Goal: Register for event/course

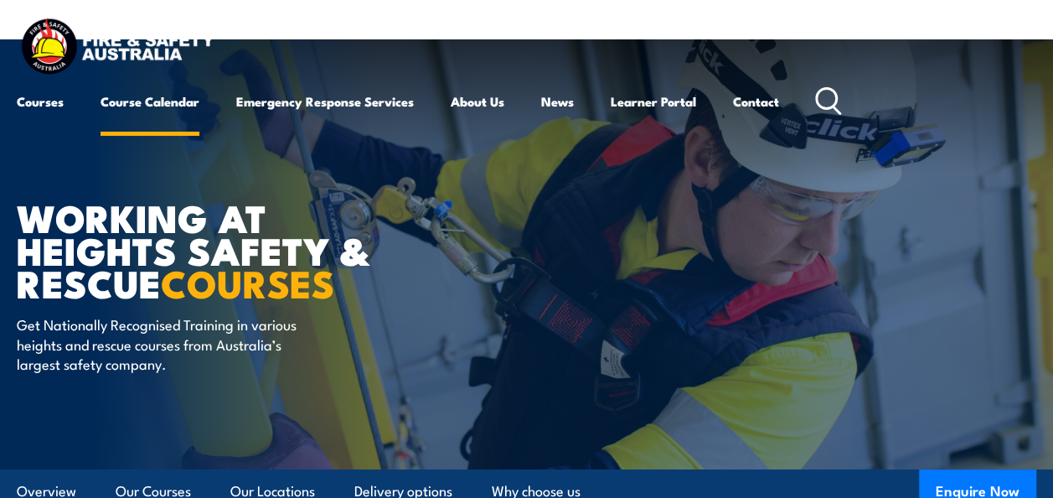
click at [161, 100] on link "Course Calendar" at bounding box center [150, 101] width 99 height 40
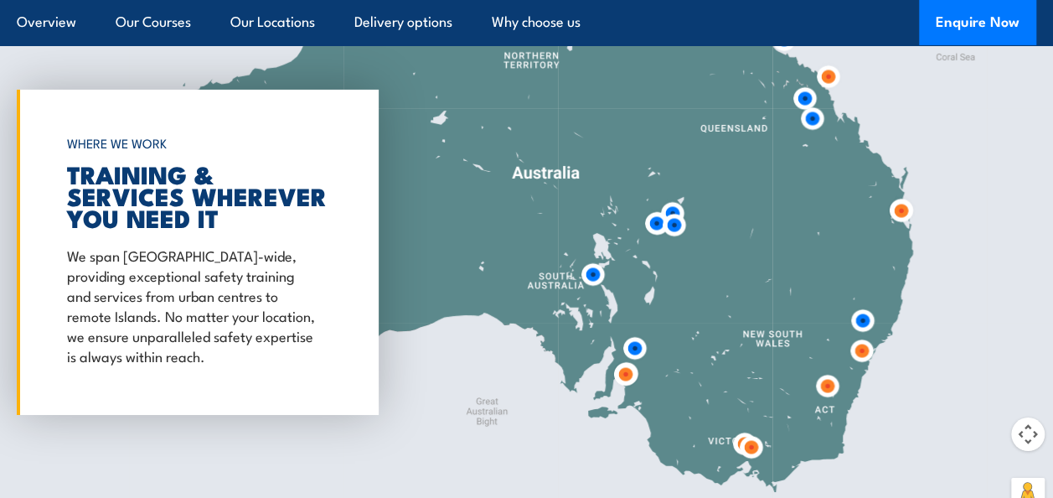
scroll to position [2765, 0]
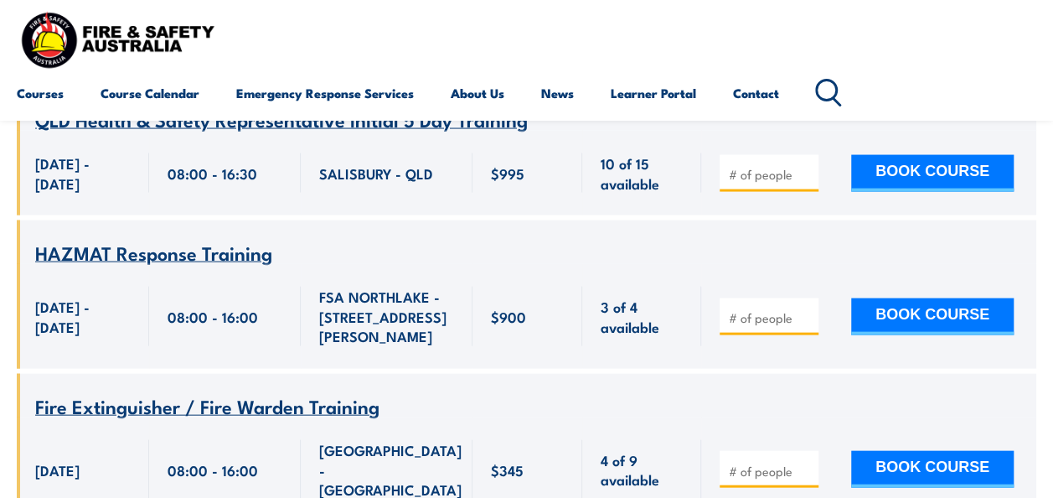
scroll to position [17578, 0]
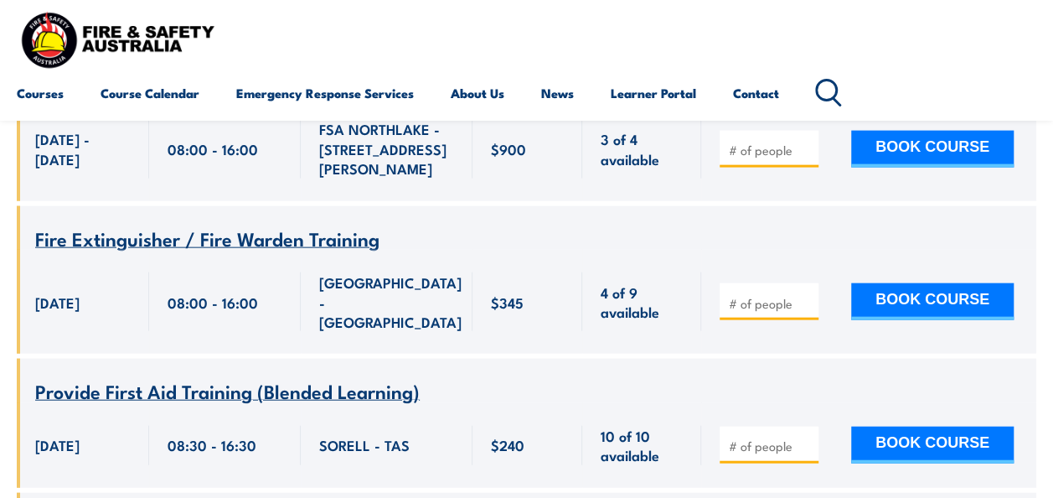
drag, startPoint x: 382, startPoint y: 451, endPoint x: 392, endPoint y: 439, distance: 16.1
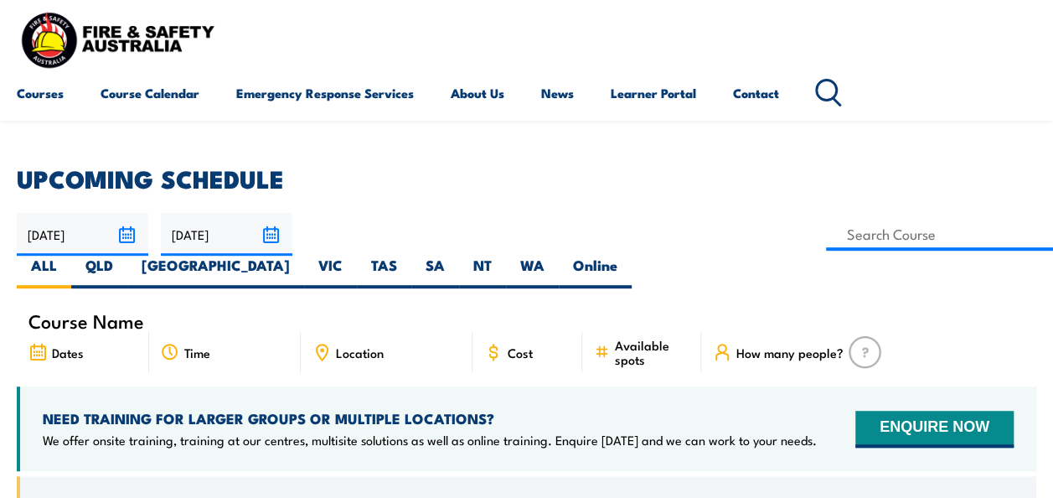
scroll to position [251, 0]
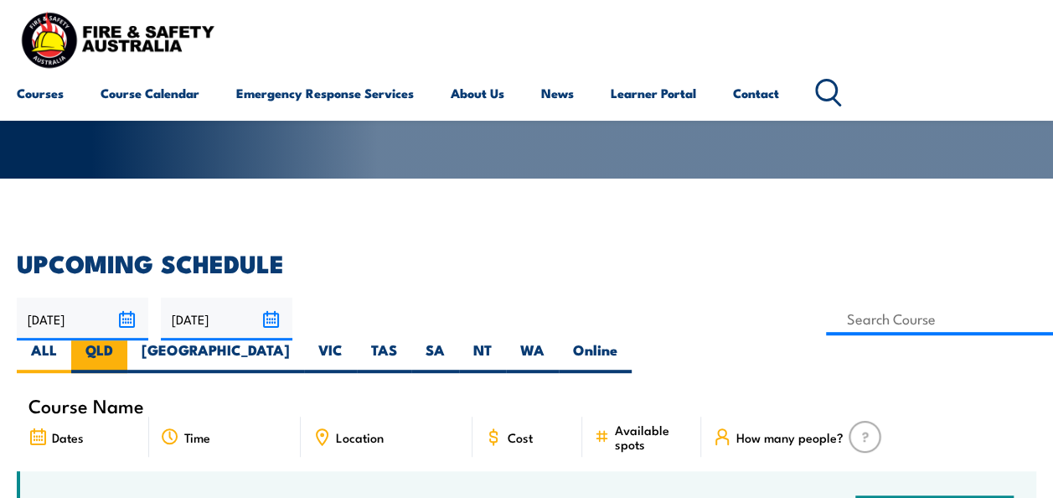
click at [127, 340] on label "QLD" at bounding box center [99, 356] width 56 height 33
click at [124, 340] on input "QLD" at bounding box center [118, 345] width 11 height 11
radio input "true"
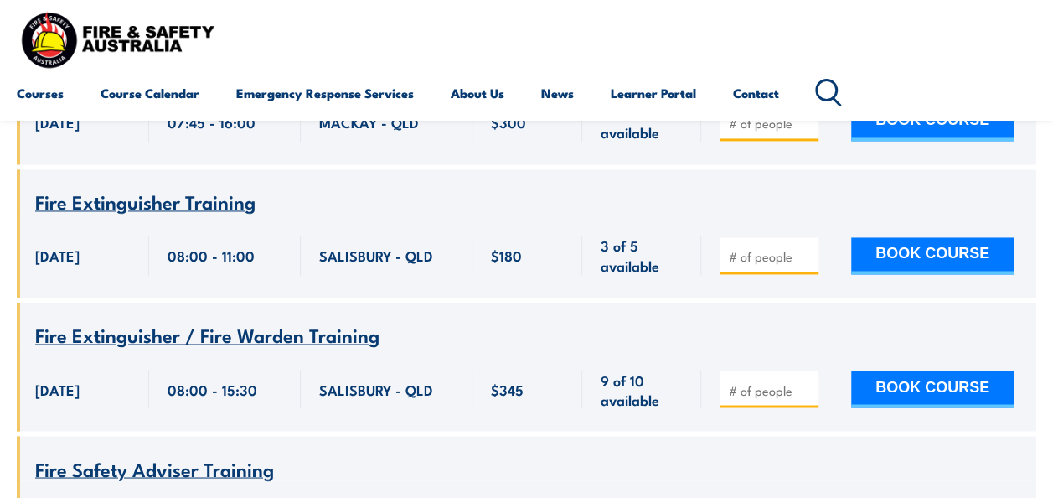
scroll to position [20186, 0]
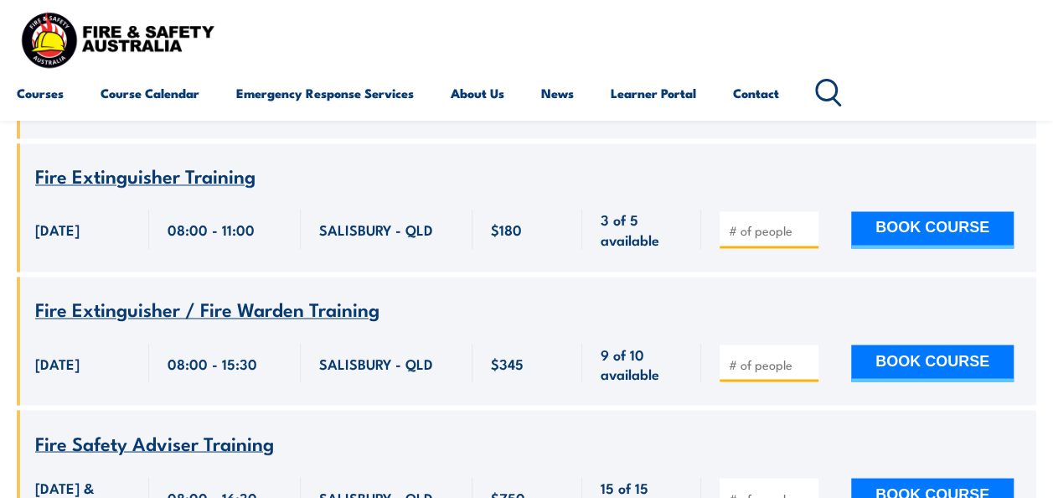
drag, startPoint x: 402, startPoint y: 26, endPoint x: 452, endPoint y: 17, distance: 51.1
click at [402, 26] on div "Courses Course Calendar Emergency Response Services Services Overview Emergency…" at bounding box center [526, 60] width 1019 height 106
